Goal: Find specific page/section

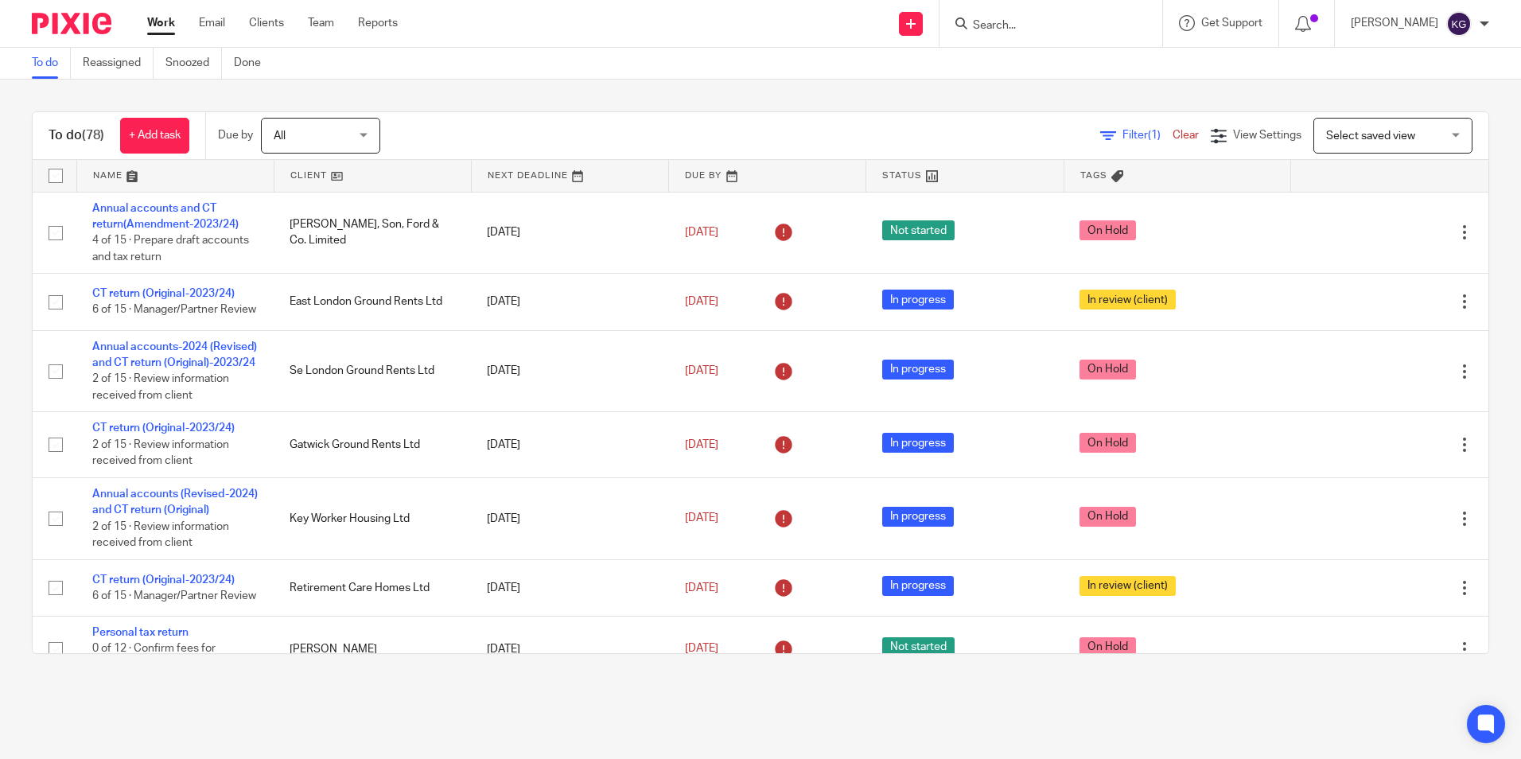
click at [1037, 14] on form at bounding box center [1055, 24] width 169 height 20
click at [1039, 20] on input "Search" at bounding box center [1042, 26] width 143 height 14
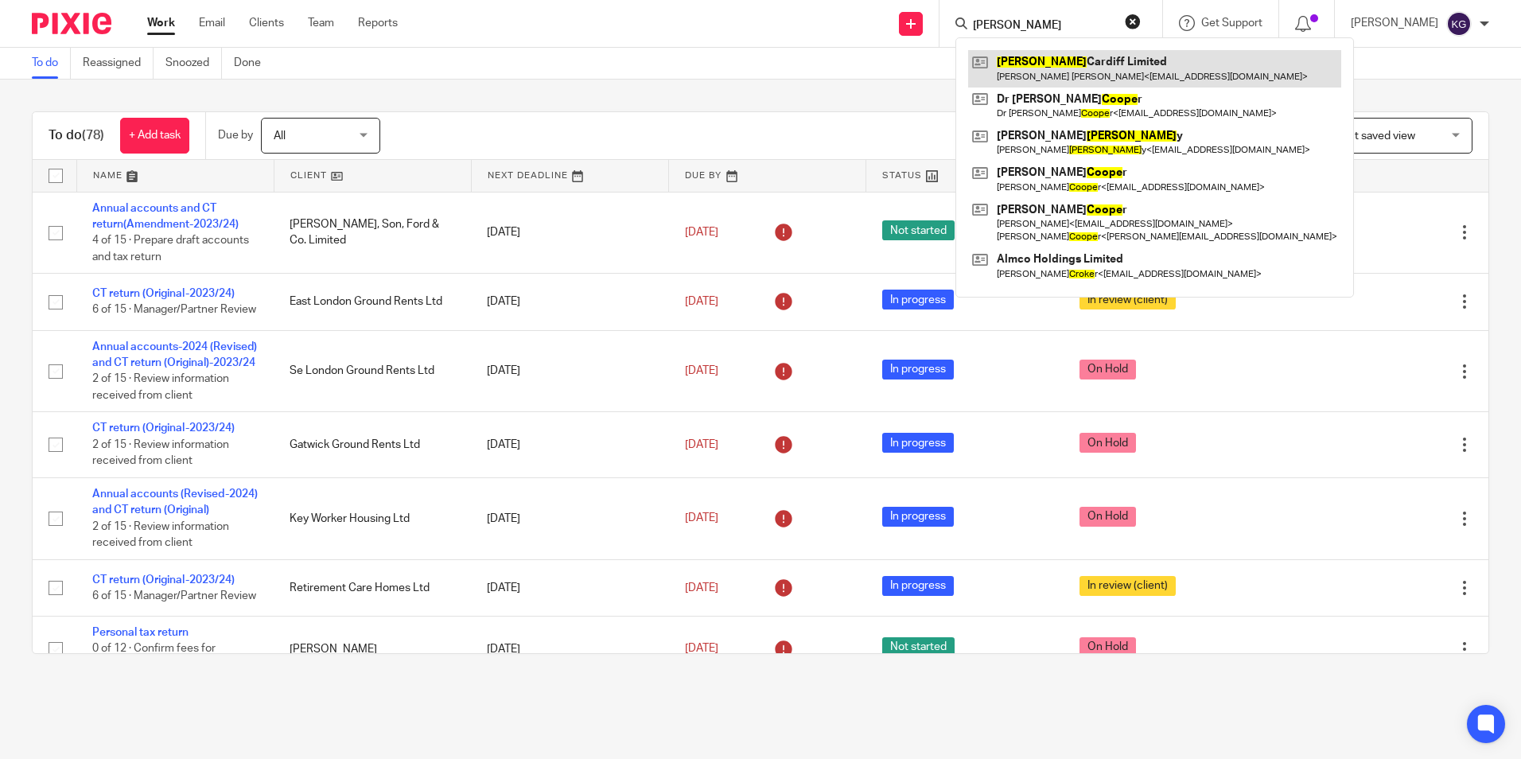
type input "cooke"
click at [1053, 76] on link at bounding box center [1154, 68] width 373 height 37
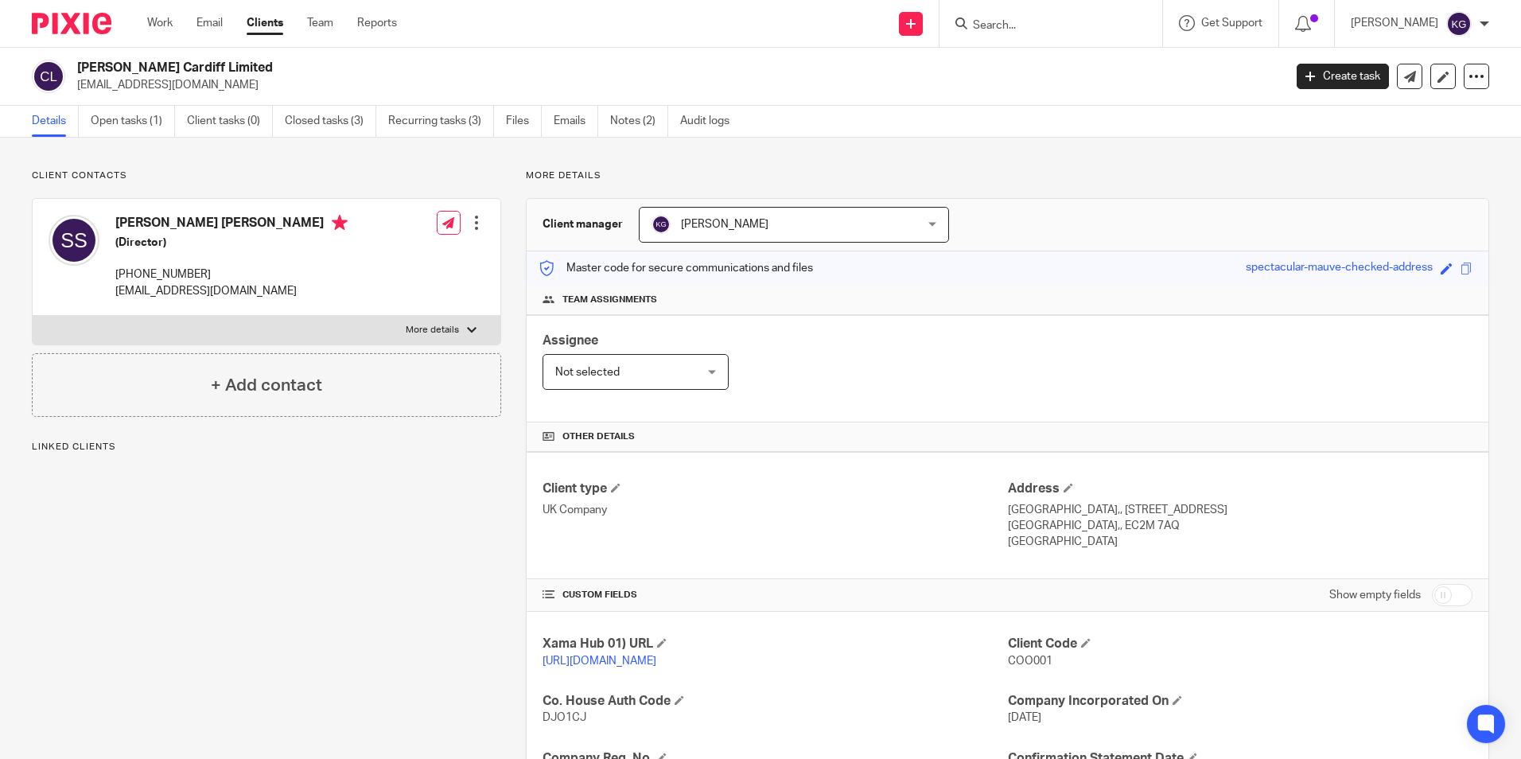
click at [1050, 25] on input "Search" at bounding box center [1042, 26] width 143 height 14
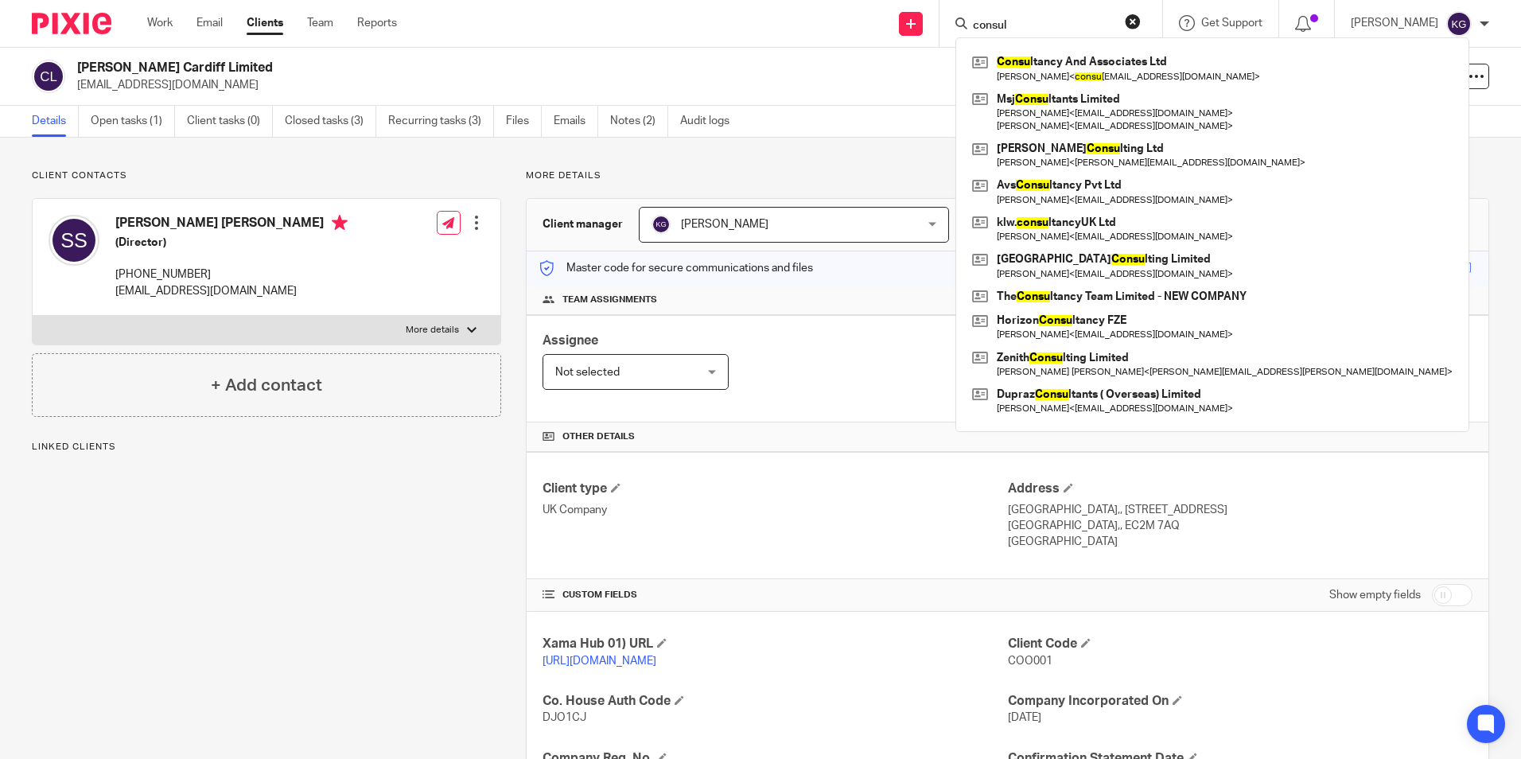
type input "consula"
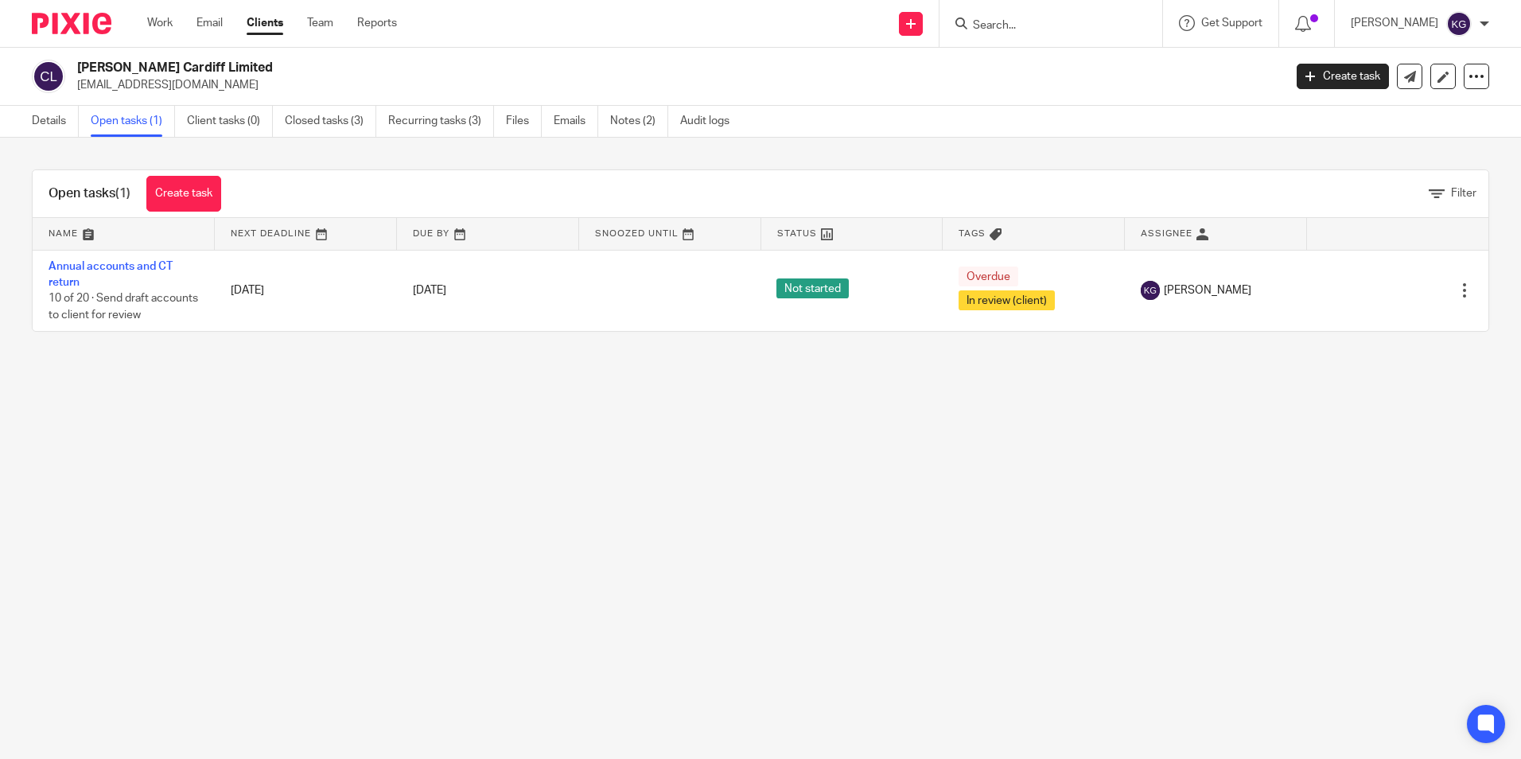
click at [1043, 25] on input "Search" at bounding box center [1042, 26] width 143 height 14
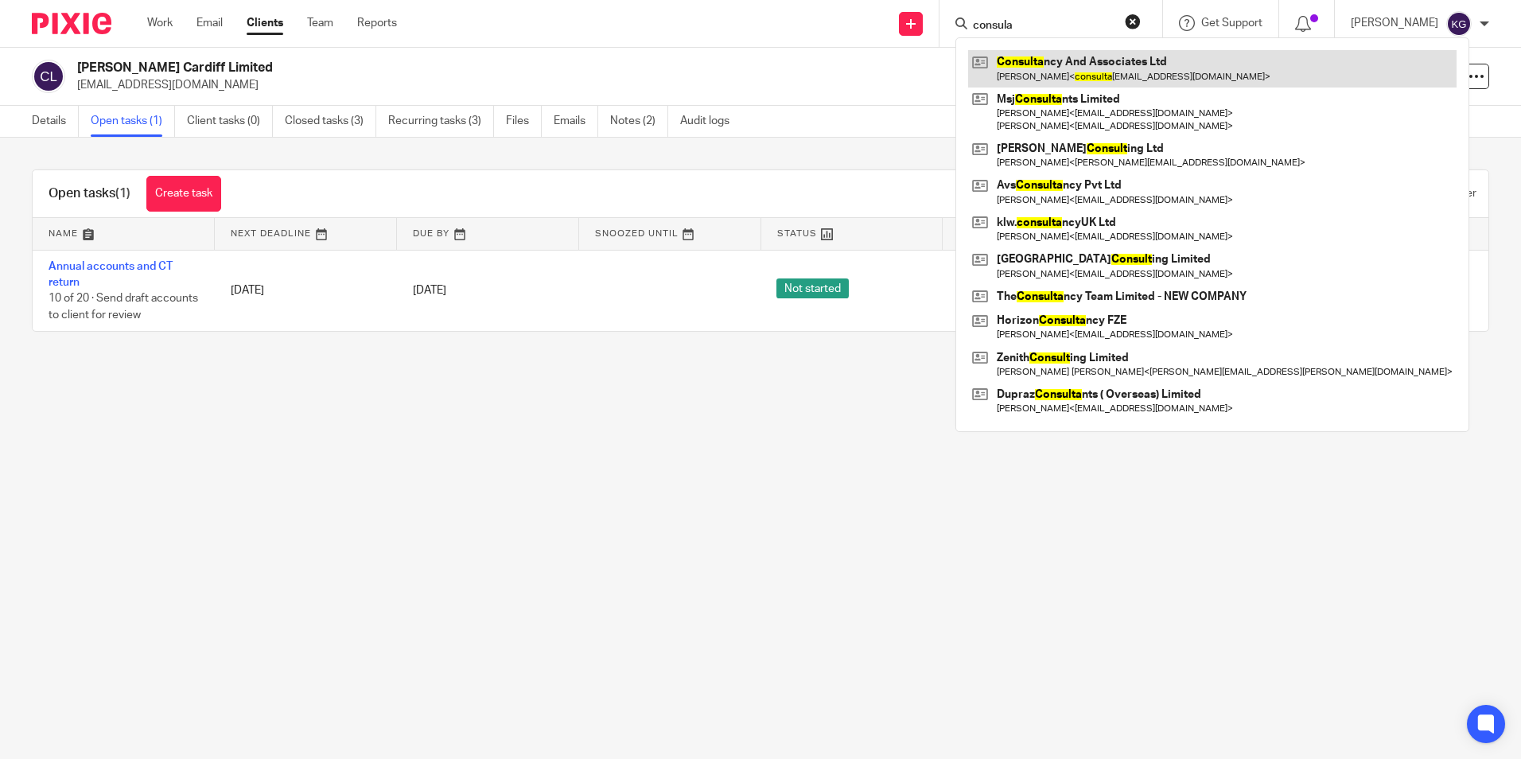
type input "consula"
click at [1061, 59] on link at bounding box center [1212, 68] width 488 height 37
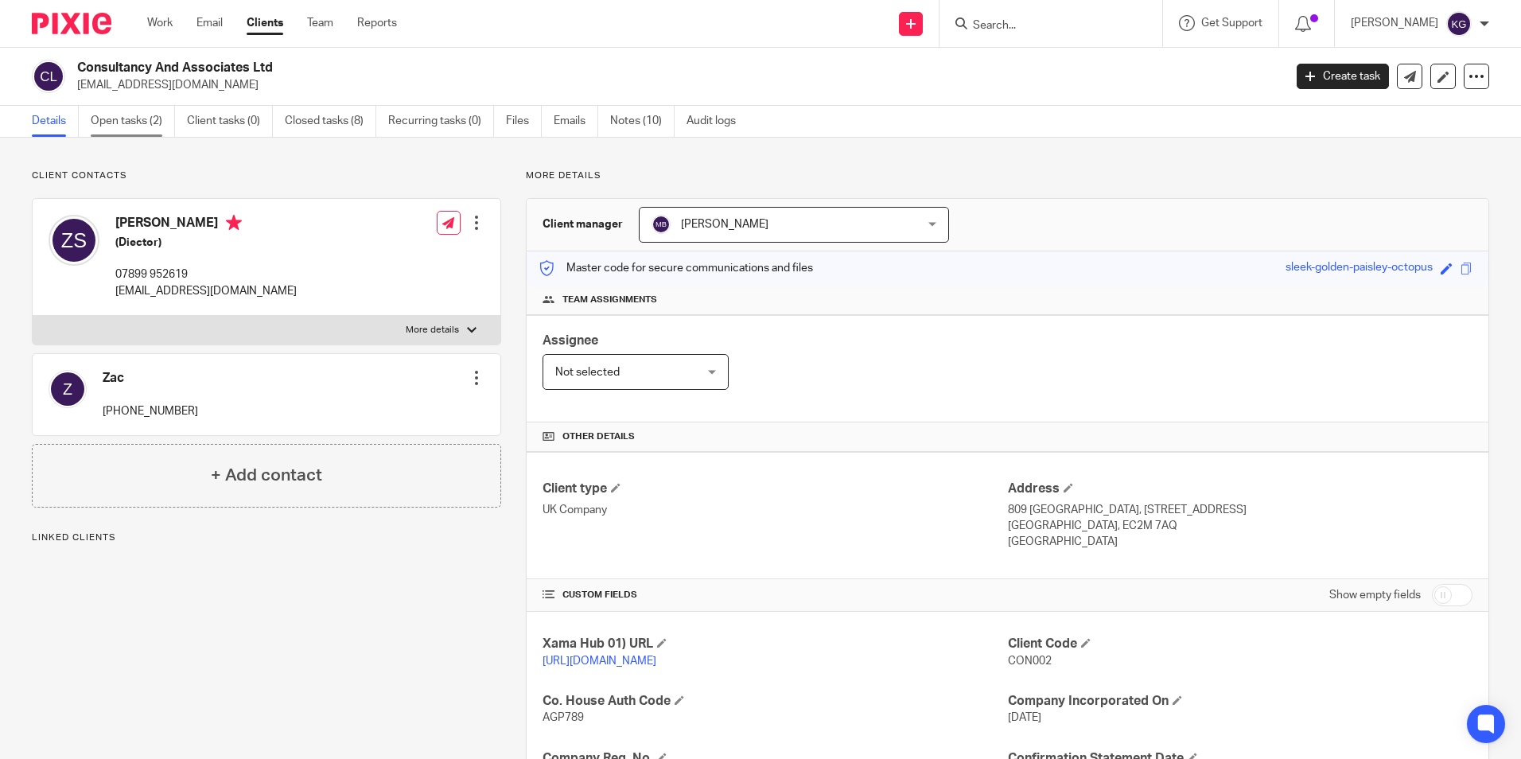
click at [123, 128] on link "Open tasks (2)" at bounding box center [133, 121] width 84 height 31
